Goal: Transaction & Acquisition: Purchase product/service

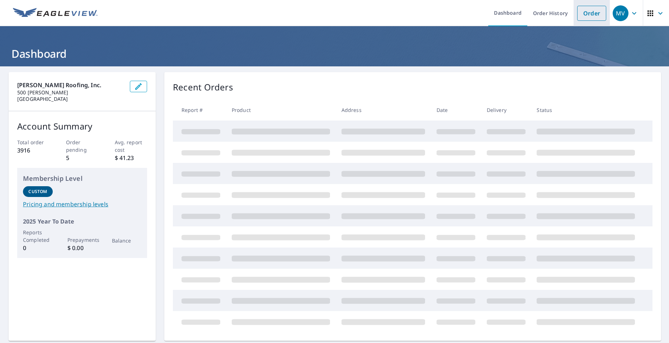
click at [582, 15] on link "Order" at bounding box center [591, 13] width 29 height 15
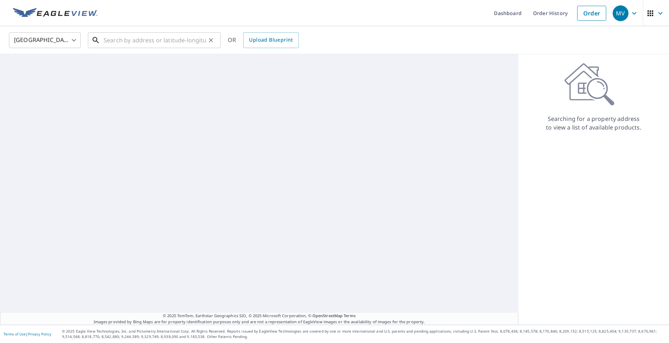
click at [173, 34] on input "text" at bounding box center [155, 40] width 102 height 20
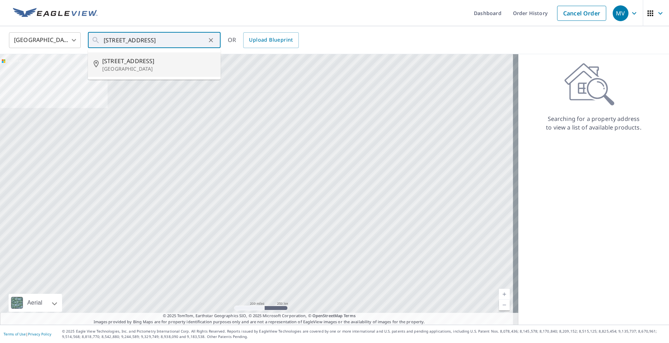
type input "[STREET_ADDRESS]"
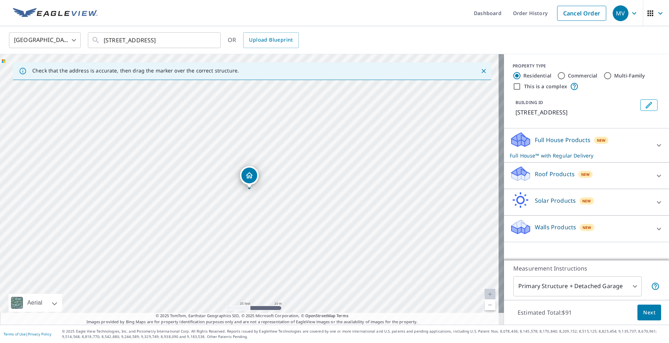
click at [535, 178] on p "Roof Products" at bounding box center [555, 174] width 40 height 9
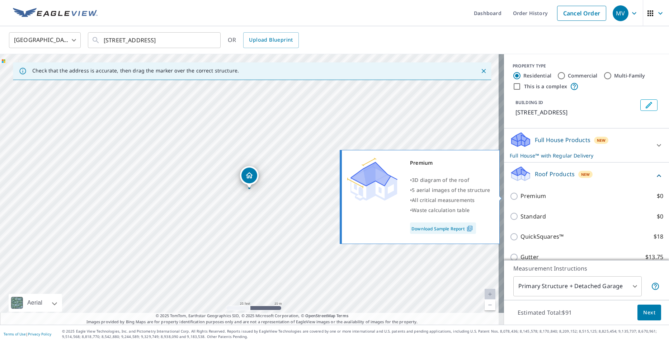
click at [527, 196] on p "Premium" at bounding box center [533, 196] width 25 height 9
click at [521, 196] on input "Premium $0" at bounding box center [515, 196] width 11 height 9
checkbox input "true"
checkbox input "false"
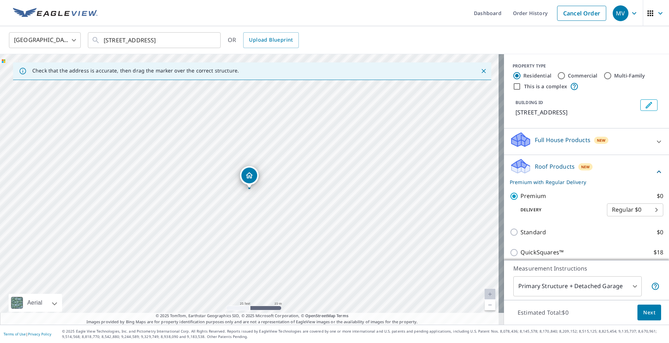
click at [643, 309] on span "Next" at bounding box center [649, 312] width 12 height 9
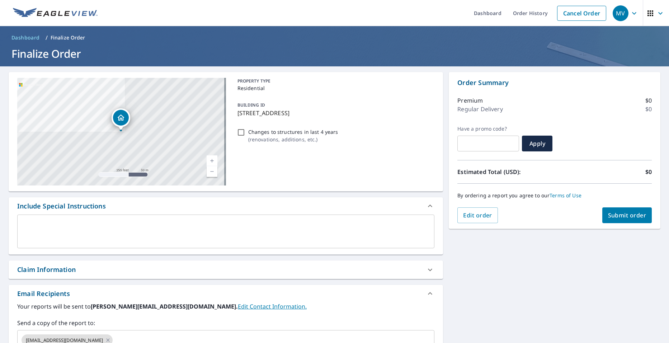
click at [611, 219] on span "Submit order" at bounding box center [627, 215] width 38 height 8
checkbox input "true"
